Goal: Task Accomplishment & Management: Use online tool/utility

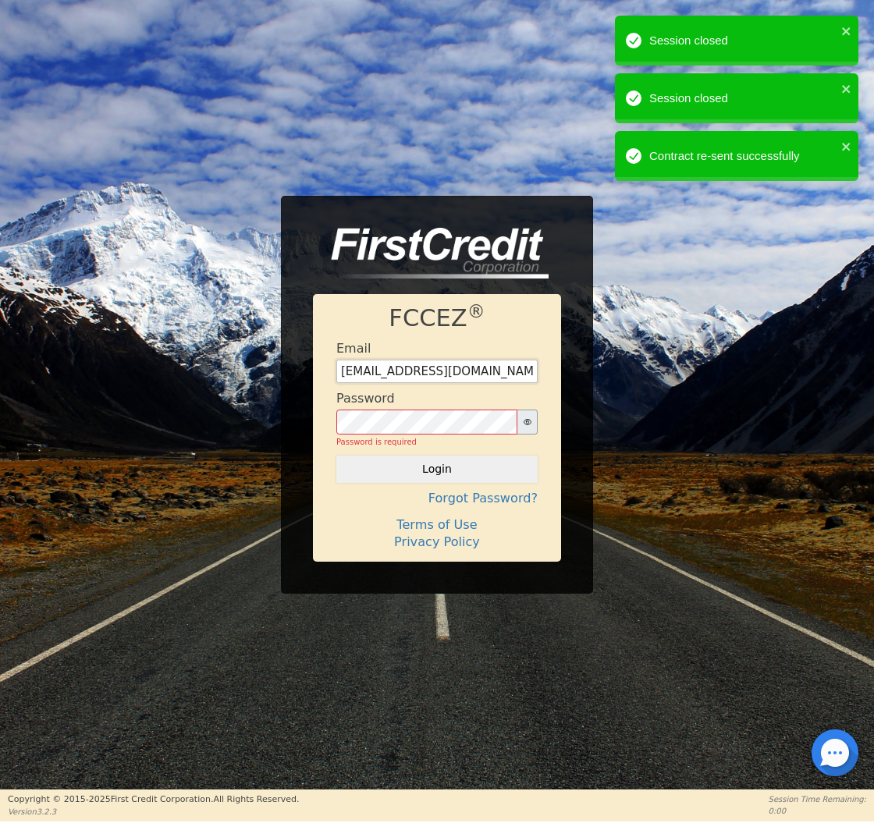
type input "[EMAIL_ADDRESS][DOMAIN_NAME]"
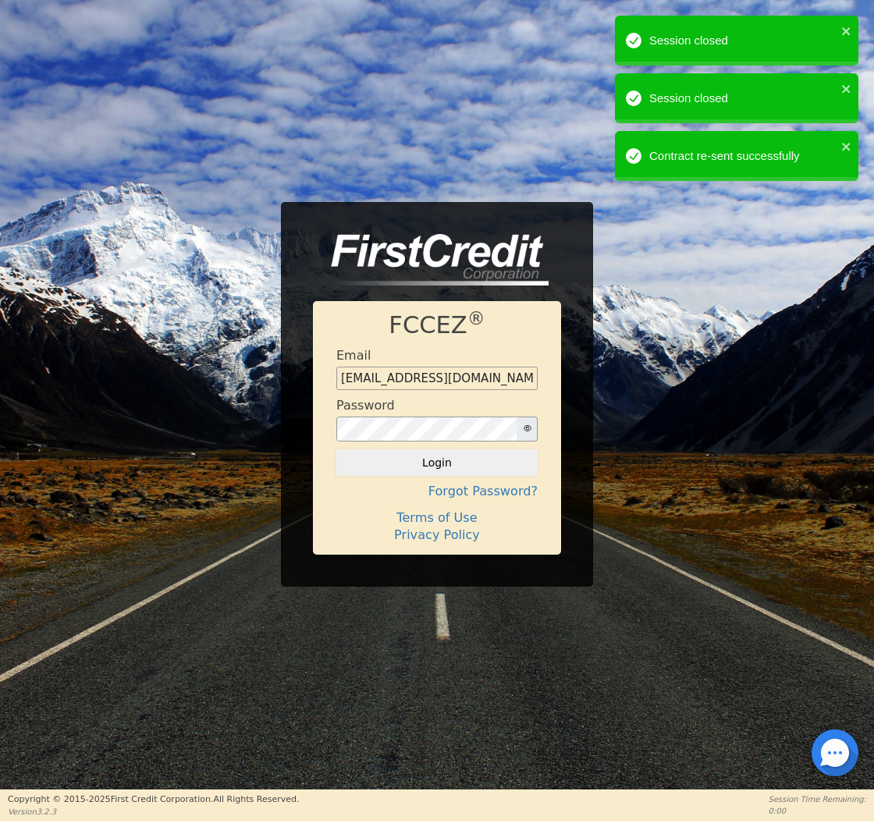
click at [414, 461] on button "Login" at bounding box center [436, 463] width 201 height 27
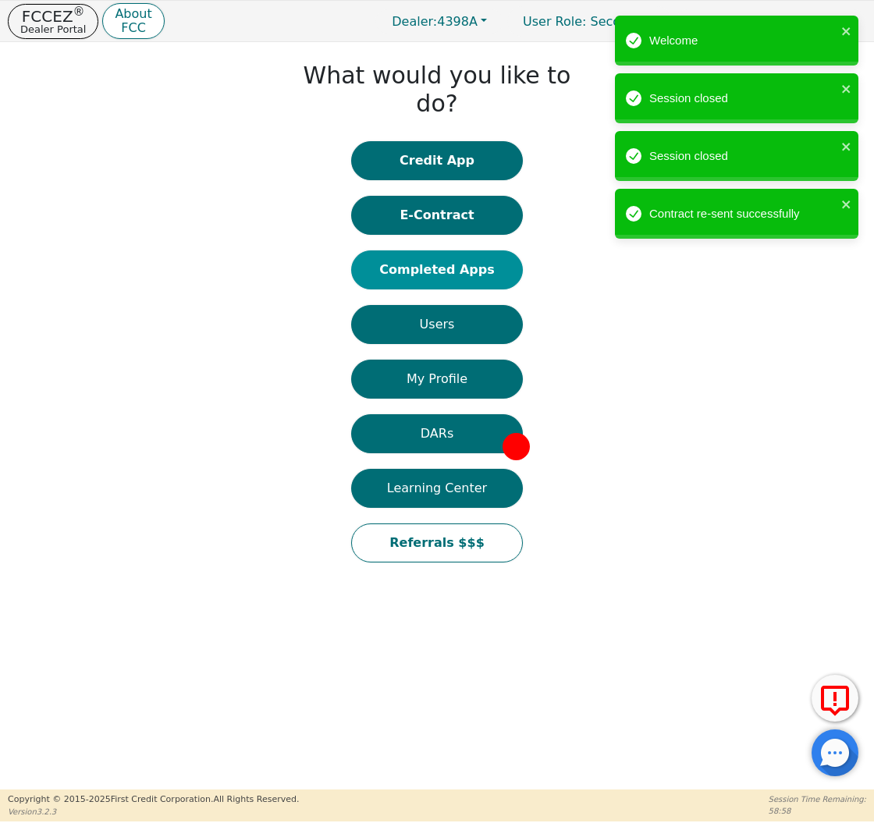
click at [445, 251] on button "Completed Apps" at bounding box center [437, 270] width 172 height 39
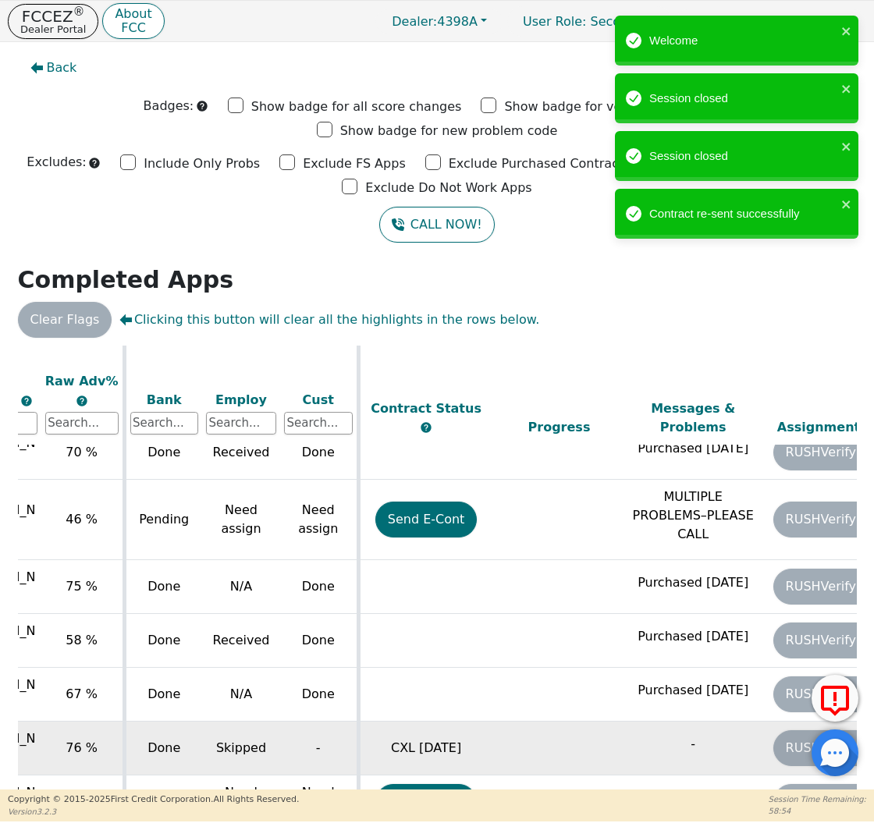
scroll to position [870, 689]
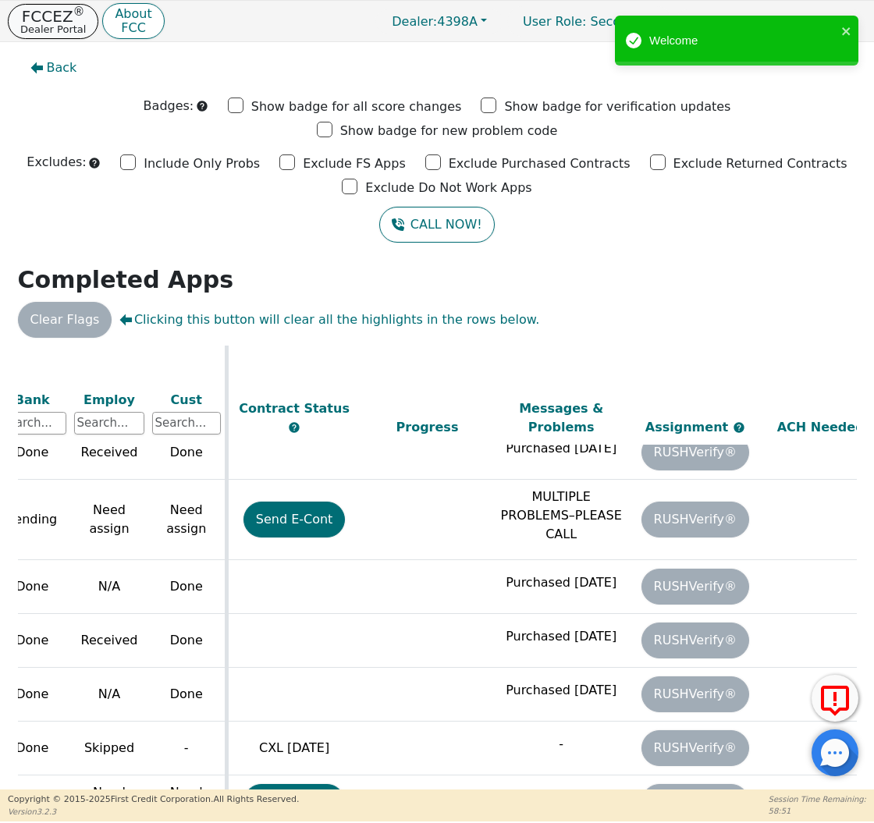
click at [68, 24] on p "Dealer Portal" at bounding box center [53, 29] width 66 height 10
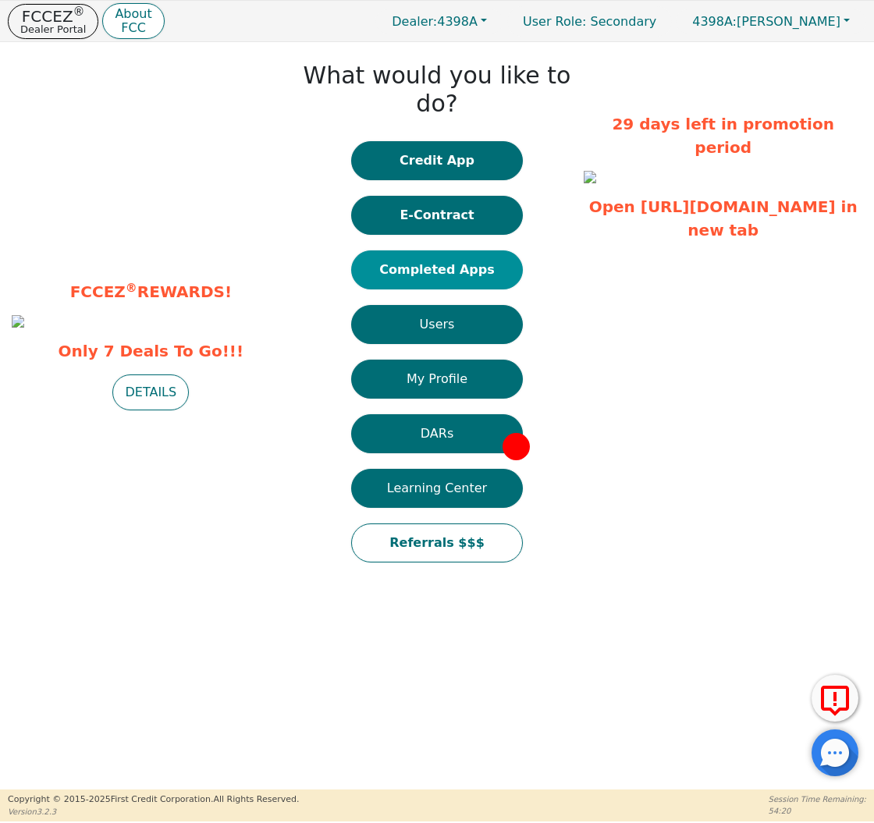
click at [391, 251] on button "Completed Apps" at bounding box center [437, 270] width 172 height 39
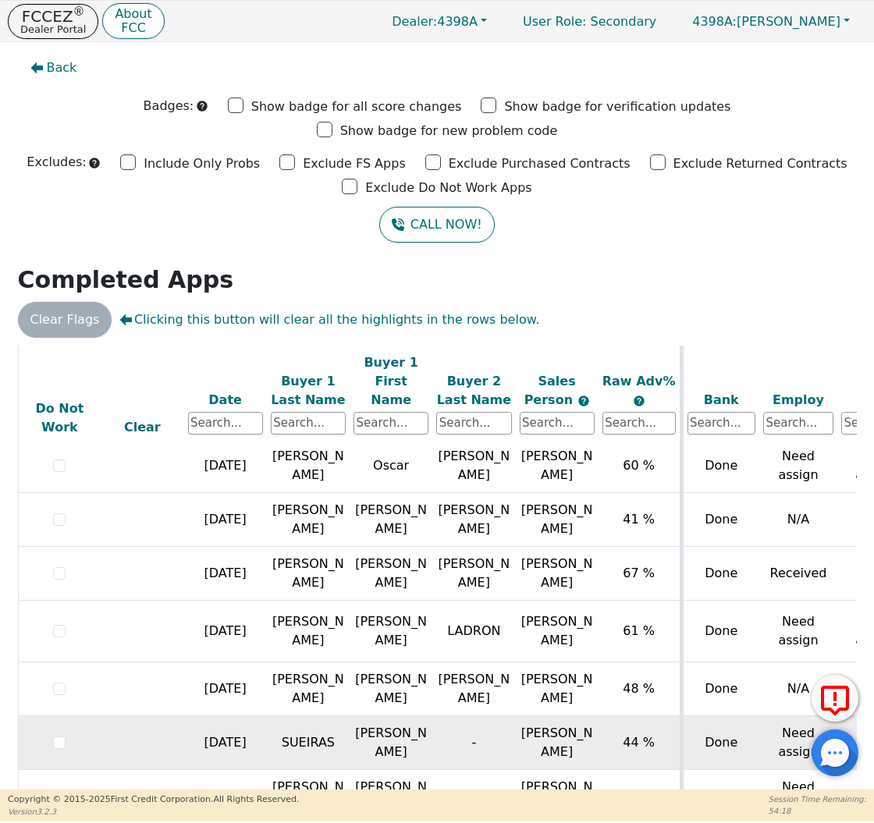
scroll to position [410, 0]
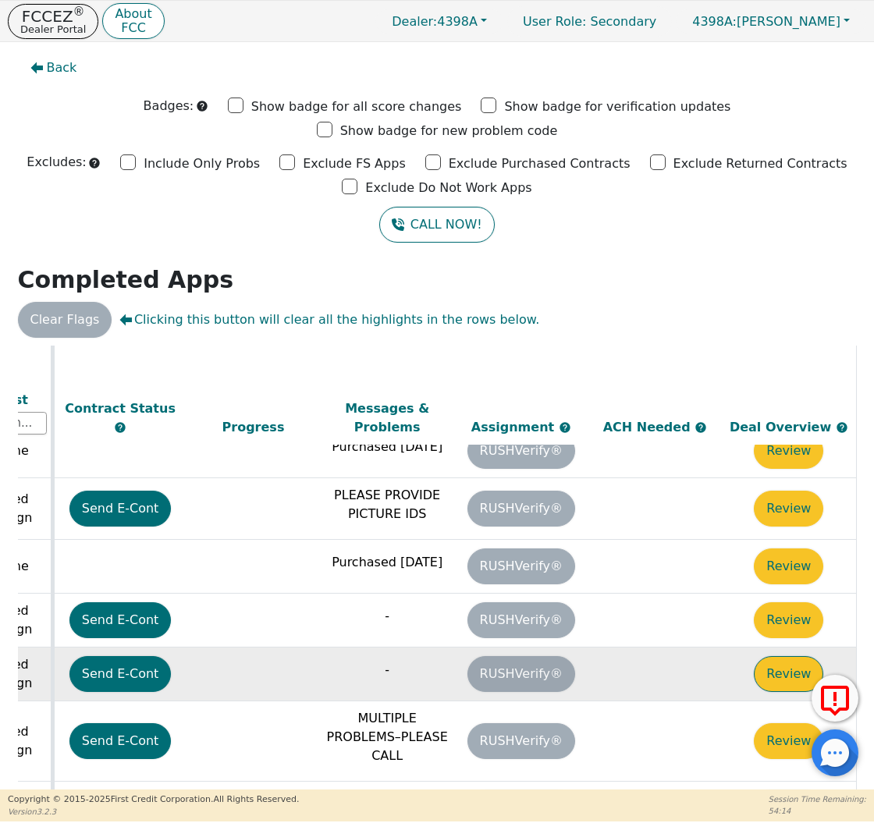
click at [770, 656] on button "Review" at bounding box center [788, 674] width 69 height 36
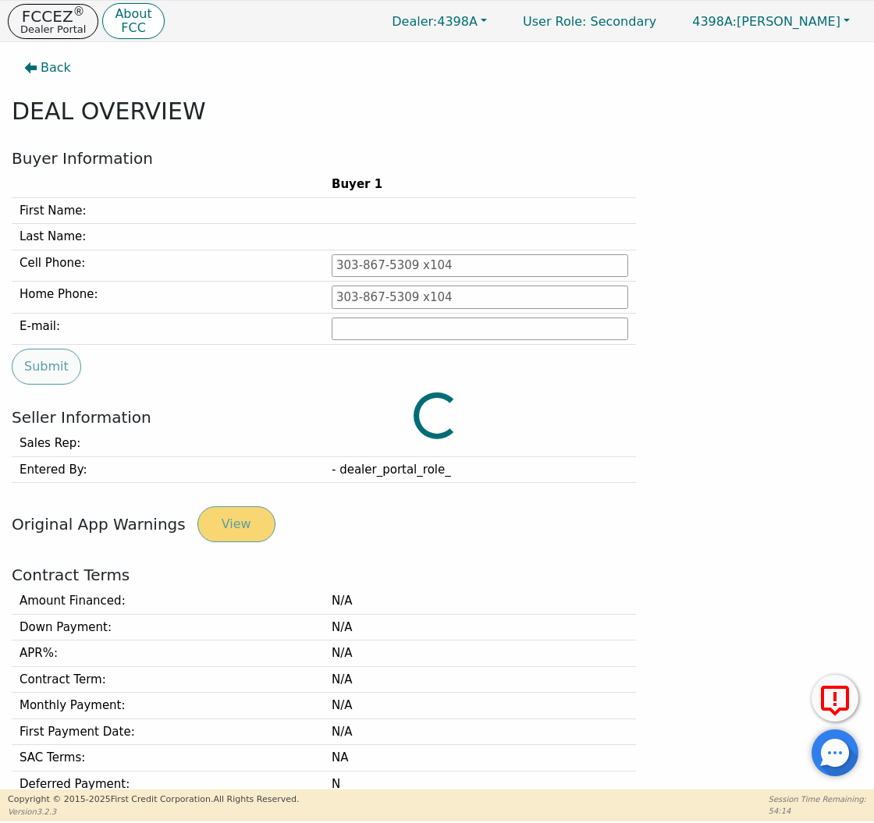
type input "[PHONE_NUMBER]"
type input "[PERSON_NAME][EMAIL_ADDRESS][PERSON_NAME][DOMAIN_NAME]"
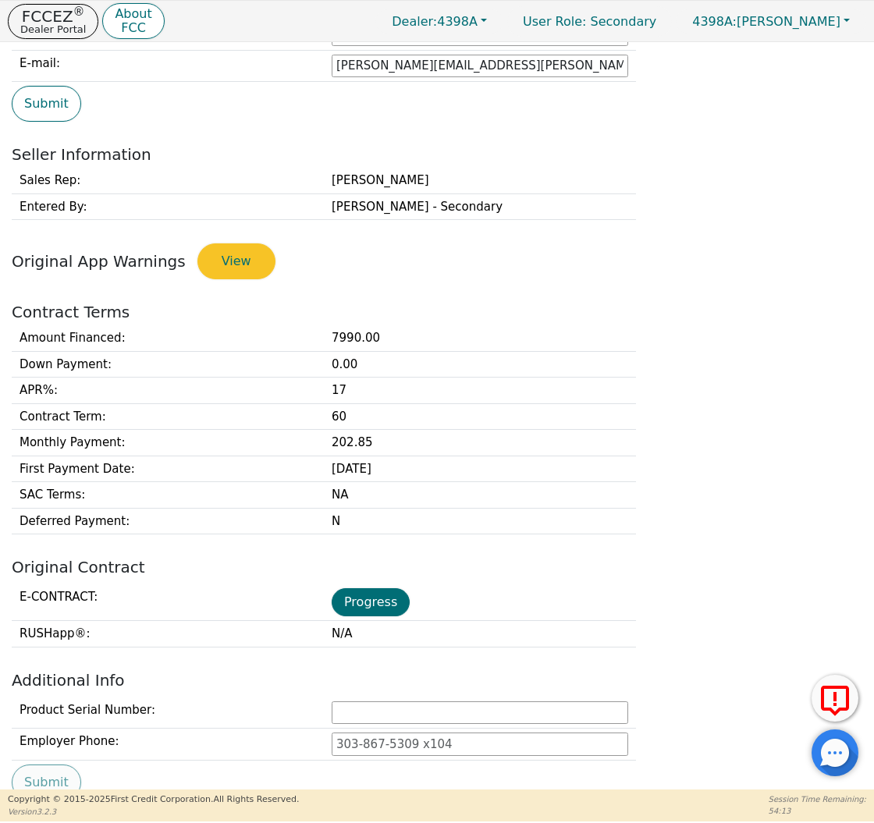
scroll to position [495, 0]
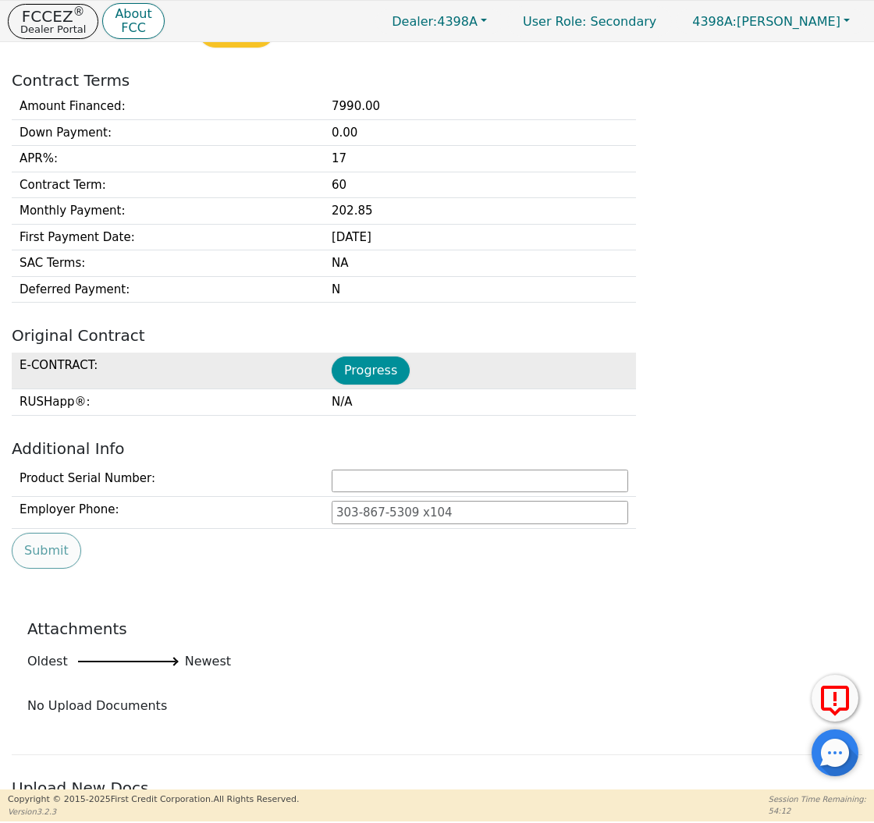
click at [379, 374] on button "Progress" at bounding box center [371, 371] width 78 height 28
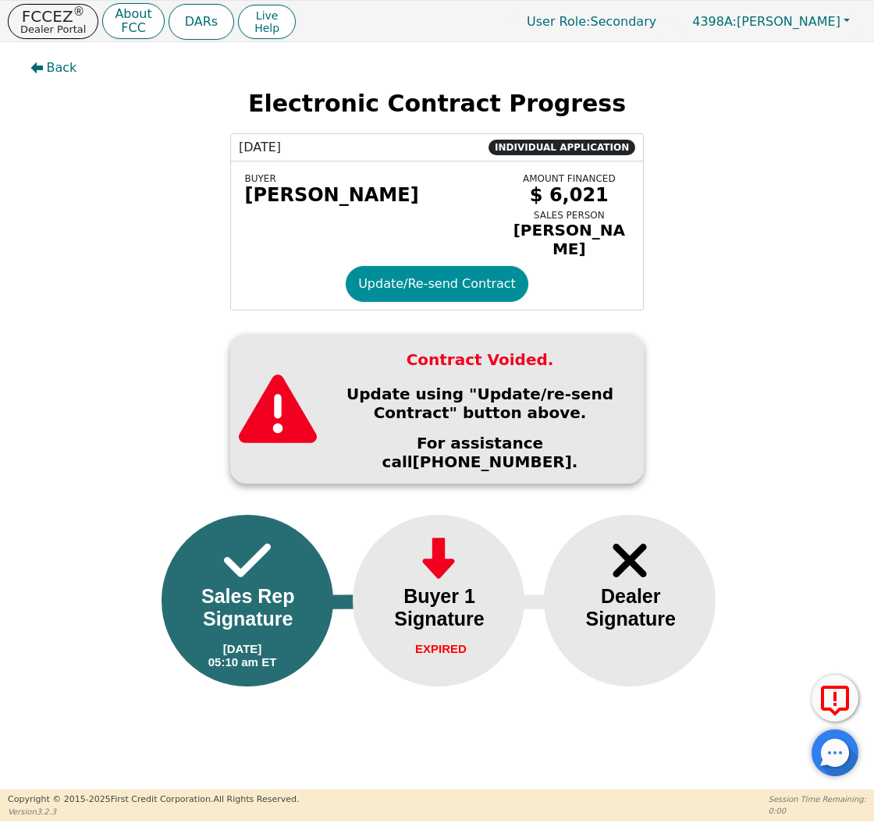
click at [381, 296] on button "Update/Re-send Contract" at bounding box center [437, 284] width 183 height 36
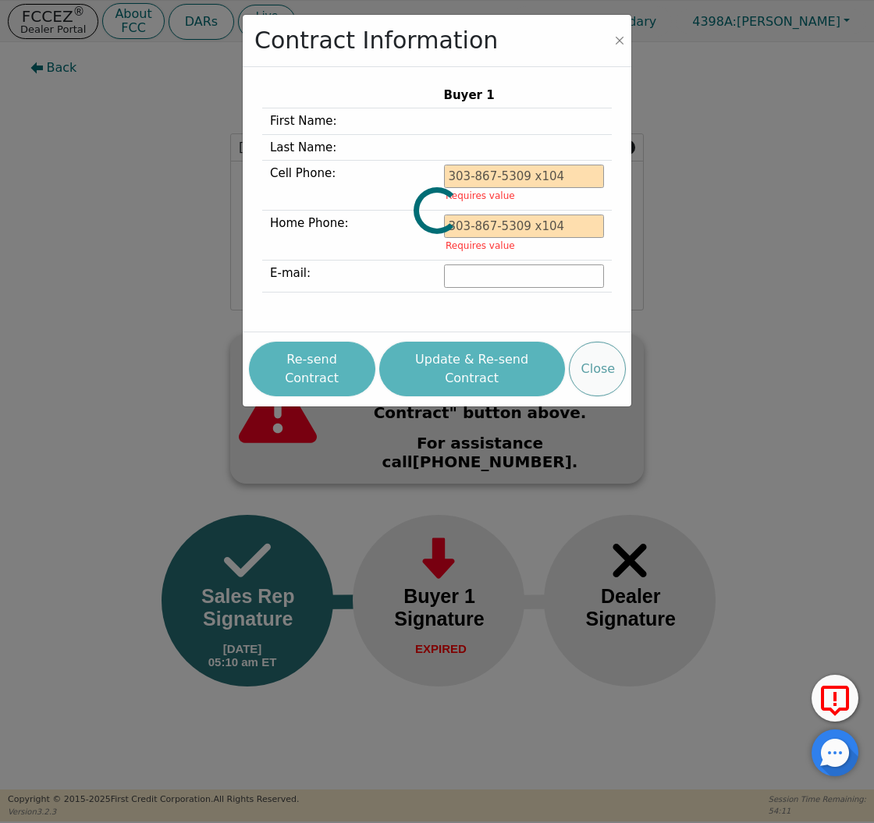
type input "[PHONE_NUMBER]"
type input "[PERSON_NAME][EMAIL_ADDRESS][PERSON_NAME][DOMAIN_NAME]"
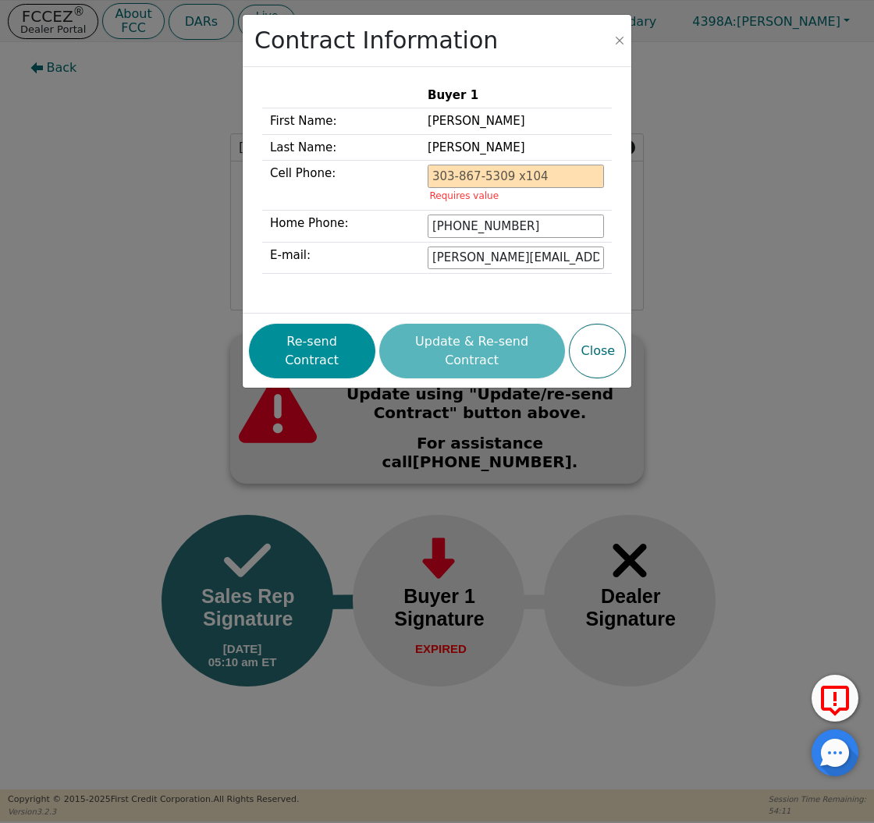
click at [334, 347] on button "Re-send Contract" at bounding box center [312, 351] width 126 height 55
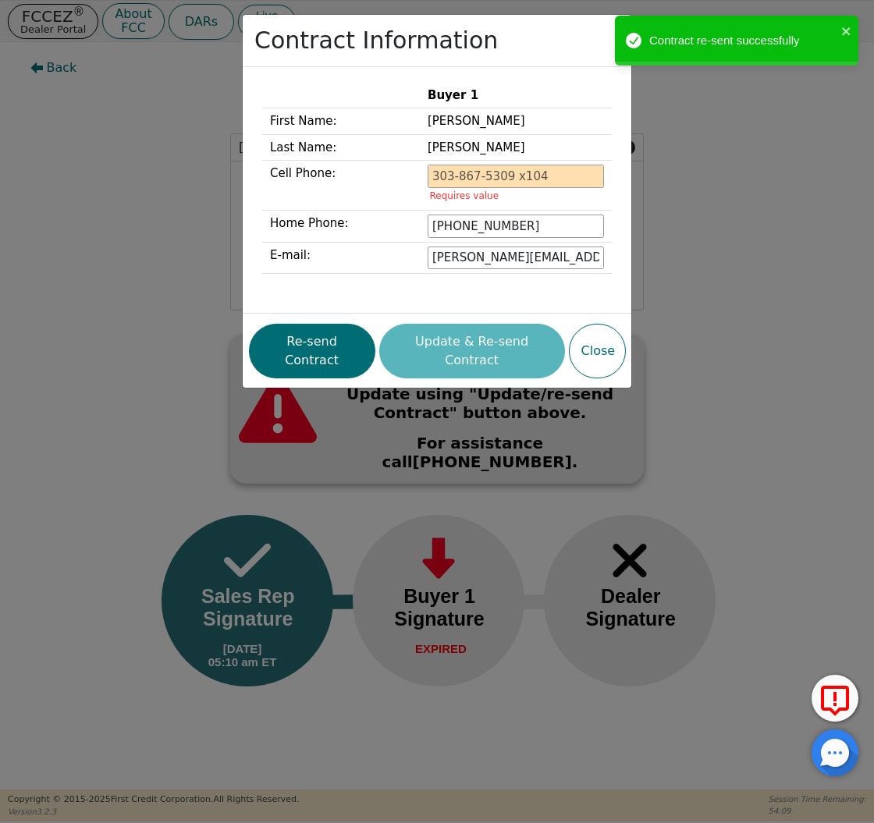
click at [55, 27] on div "Contract Information Buyer 1 First Name: [PERSON_NAME] Last Name: [PERSON_NAME]…" at bounding box center [437, 411] width 874 height 823
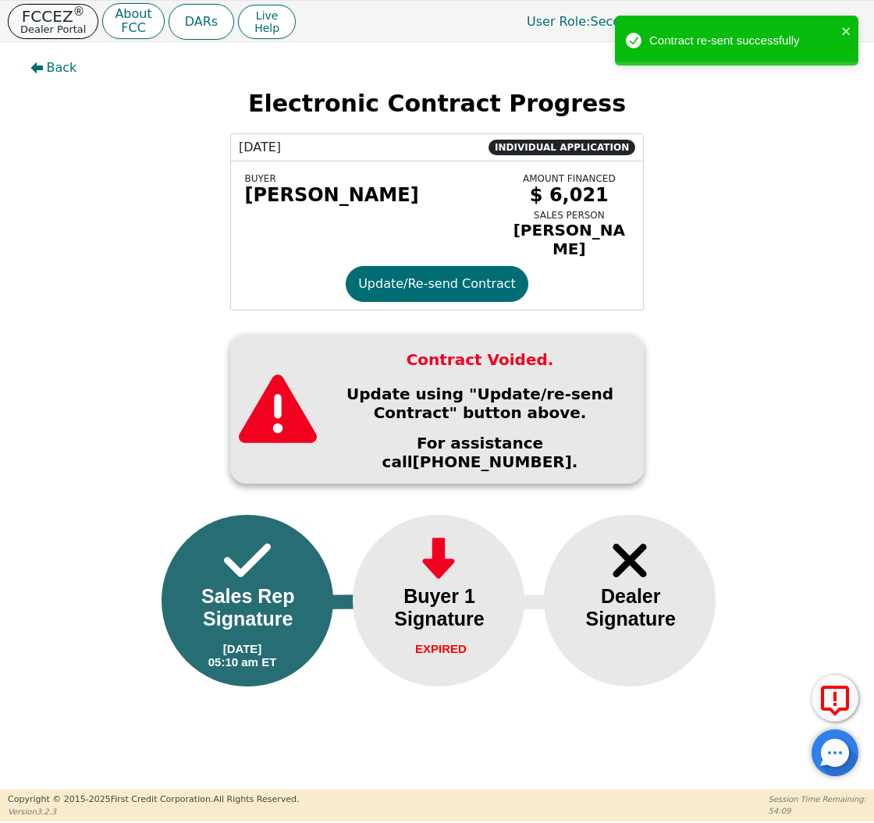
click at [61, 30] on p "Dealer Portal" at bounding box center [53, 29] width 66 height 10
